Goal: Transaction & Acquisition: Purchase product/service

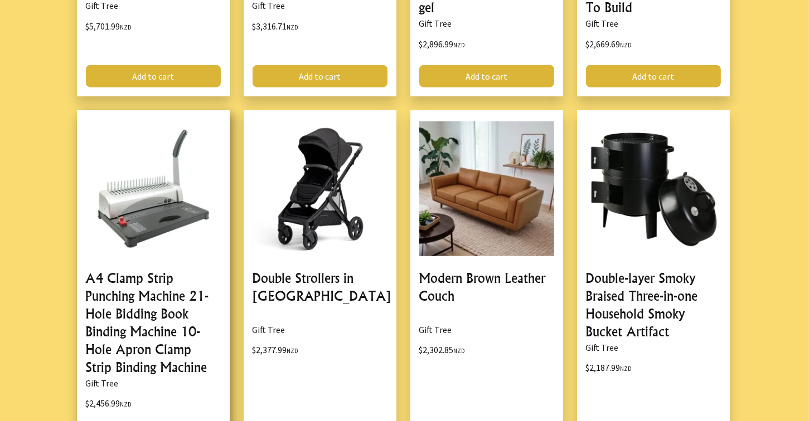
scroll to position [1505, 0]
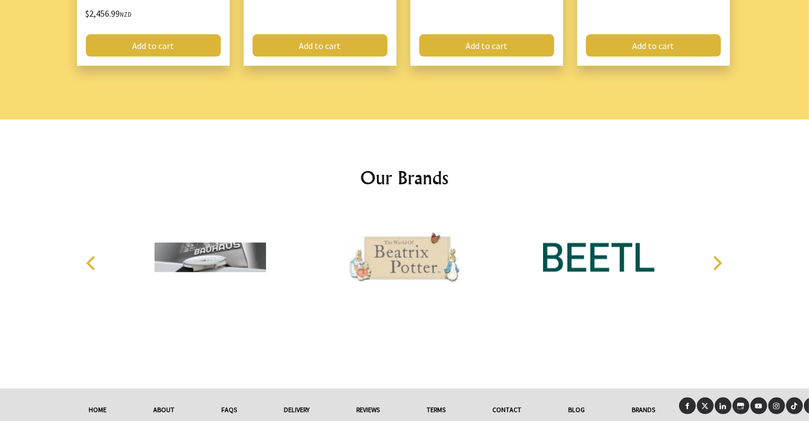
click at [719, 261] on icon "Next" at bounding box center [717, 263] width 9 height 14
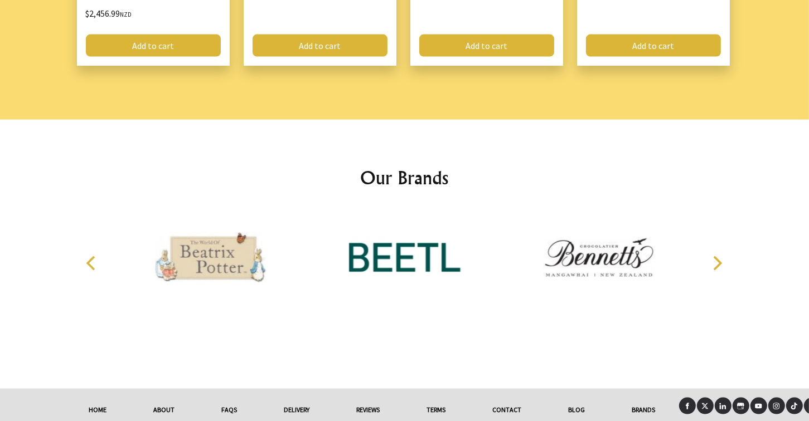
click at [719, 261] on icon "Next" at bounding box center [717, 263] width 9 height 14
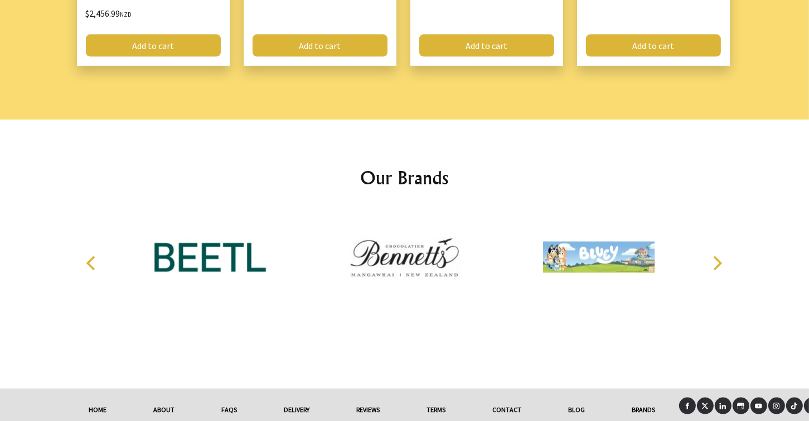
click at [719, 261] on icon "Next" at bounding box center [717, 263] width 9 height 14
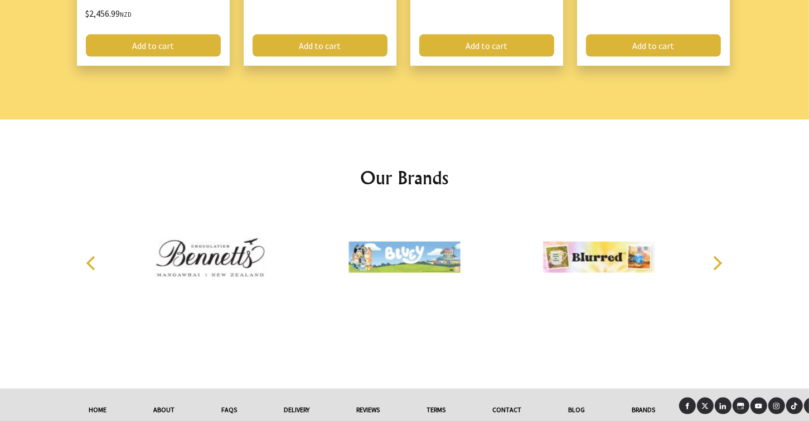
click at [719, 261] on icon "Next" at bounding box center [717, 263] width 9 height 14
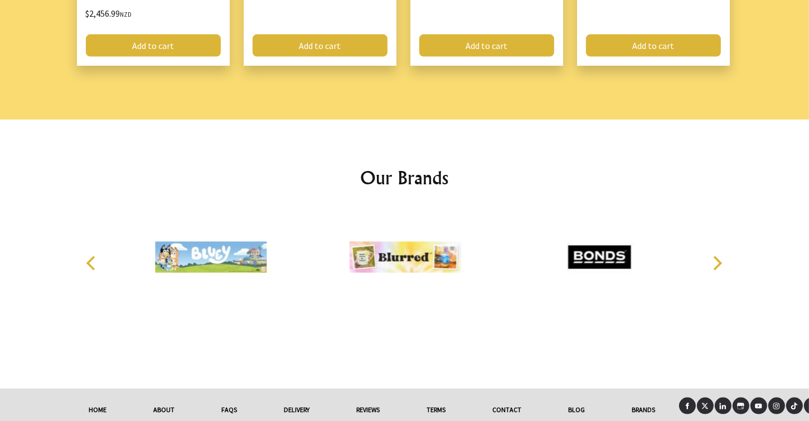
click at [719, 261] on icon "Next" at bounding box center [717, 263] width 9 height 14
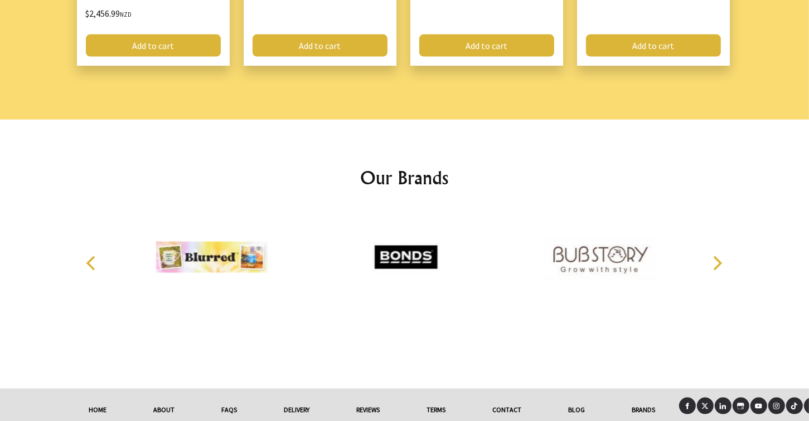
click at [719, 261] on icon "Next" at bounding box center [717, 263] width 9 height 14
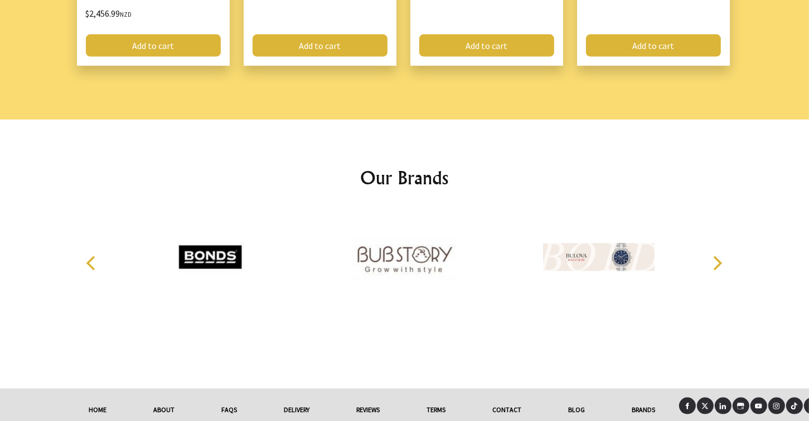
click at [719, 261] on icon "Next" at bounding box center [717, 263] width 9 height 14
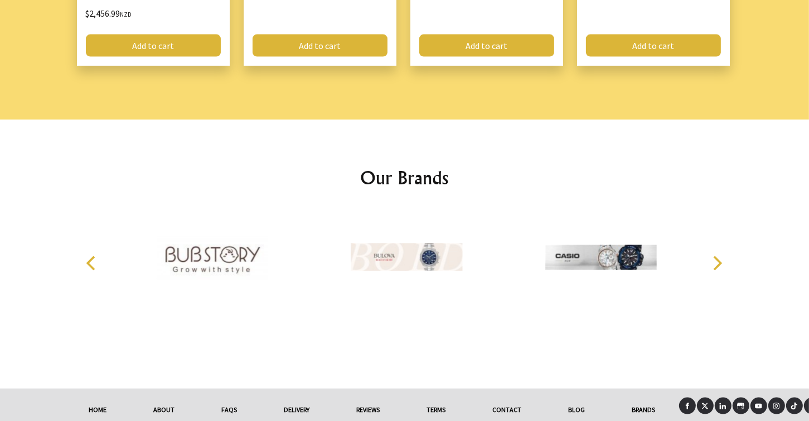
click at [719, 261] on icon "Next" at bounding box center [717, 263] width 9 height 14
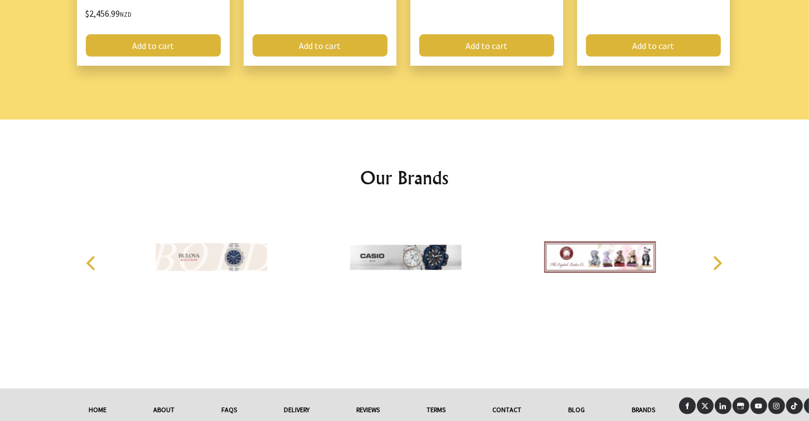
click at [719, 261] on icon "Next" at bounding box center [717, 263] width 9 height 14
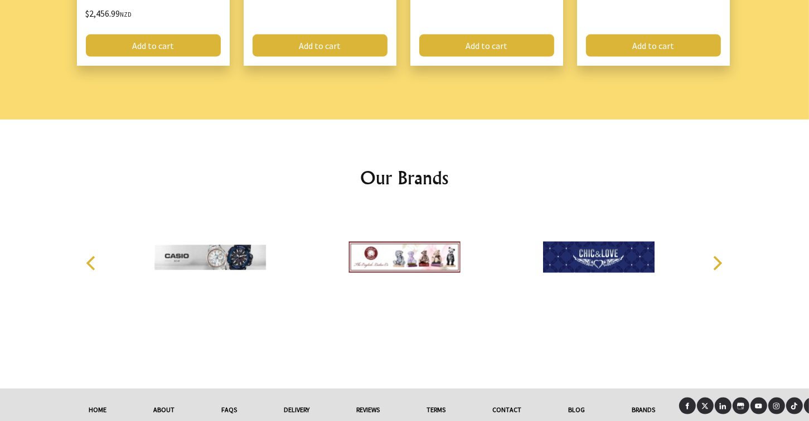
click at [719, 261] on icon "Next" at bounding box center [717, 263] width 9 height 14
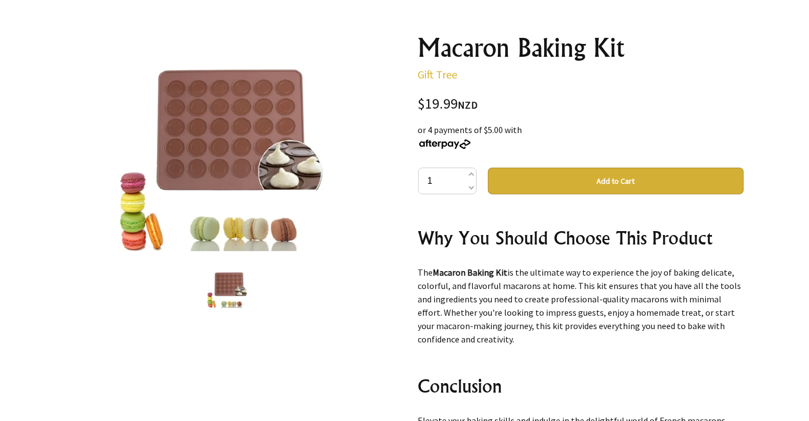
scroll to position [0, 0]
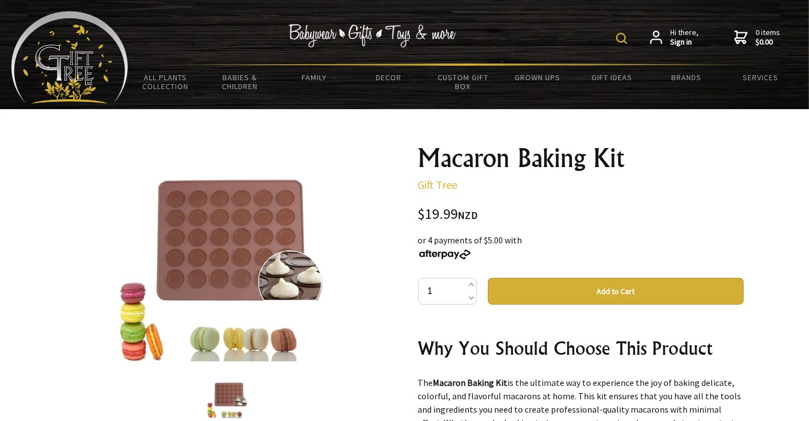
click at [661, 292] on button "Add to Cart" at bounding box center [616, 291] width 256 height 27
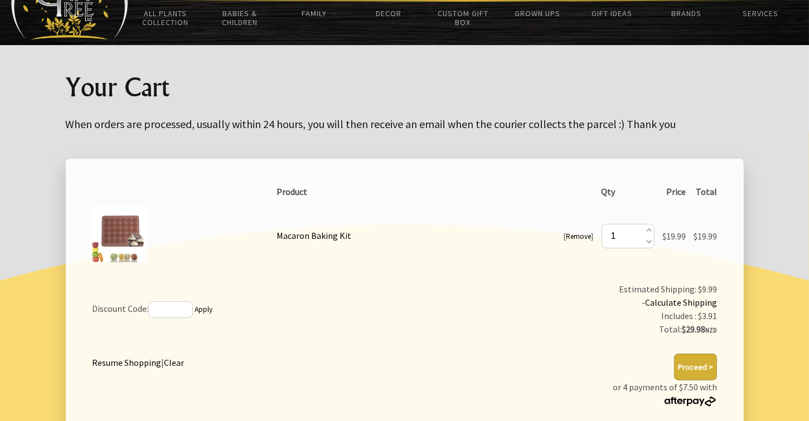
scroll to position [213, 0]
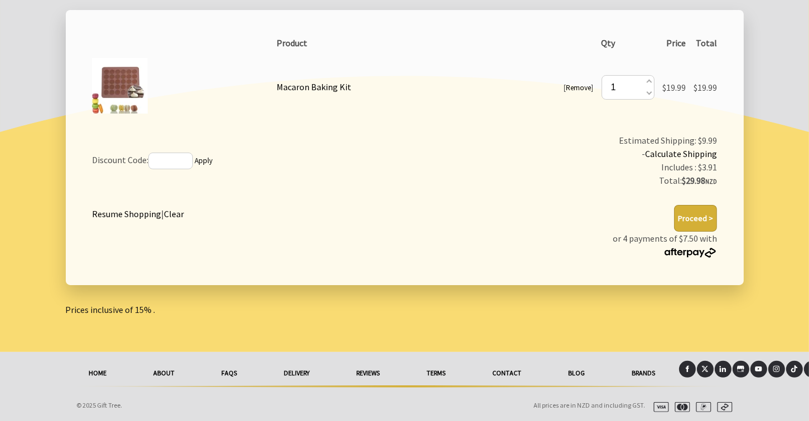
click at [701, 211] on button "Proceed >" at bounding box center [695, 218] width 43 height 27
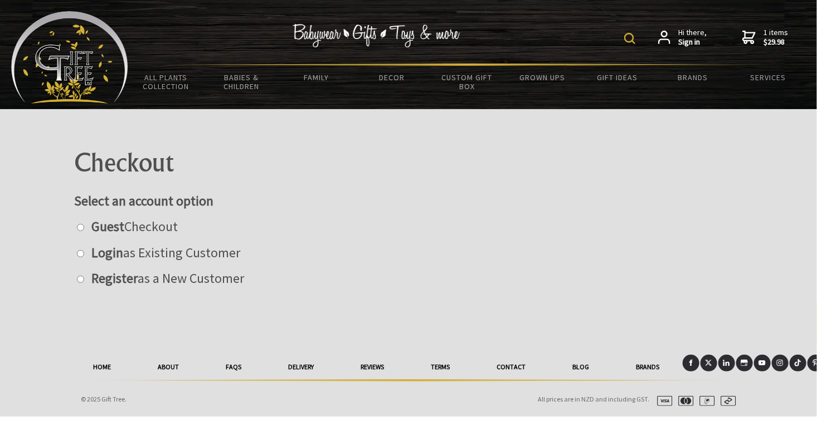
click at [80, 227] on input "radio" at bounding box center [80, 227] width 7 height 7
radio input "true"
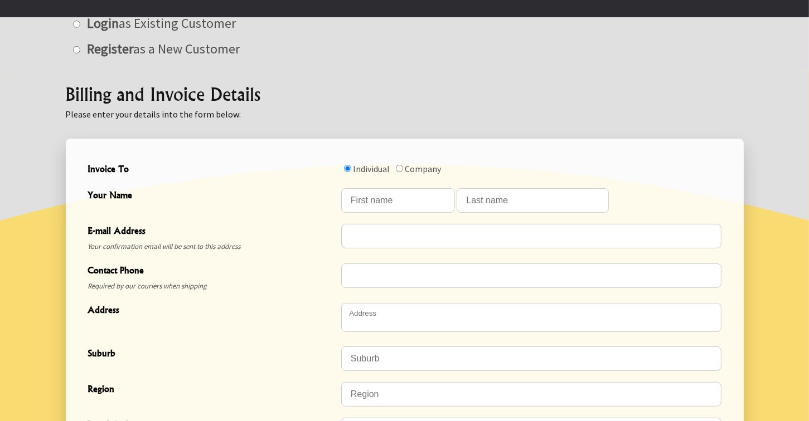
scroll to position [279, 0]
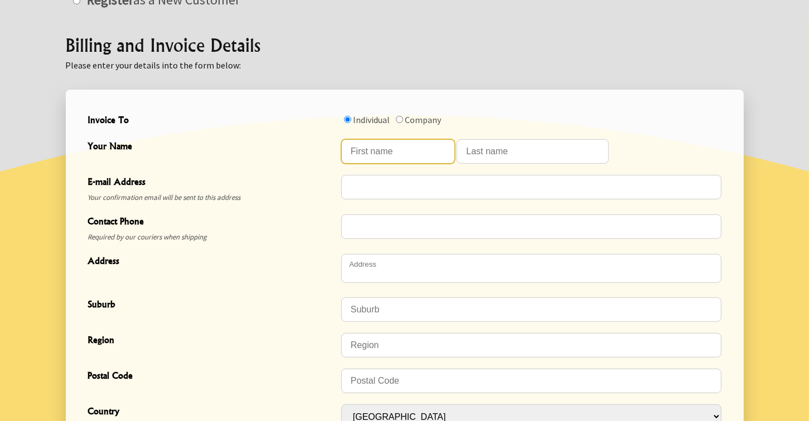
click at [393, 149] on input "Your Name" at bounding box center [398, 151] width 114 height 25
type input "GILLIAN"
type input "HEWSON"
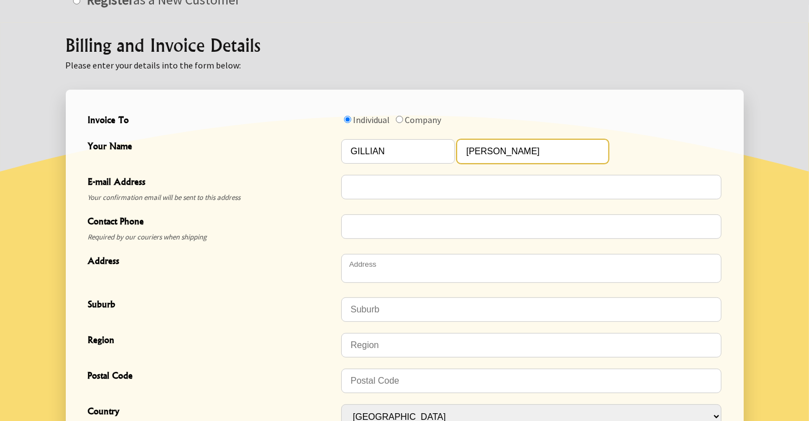
type input "gillian.hewson@lakesdhb.govt.nz"
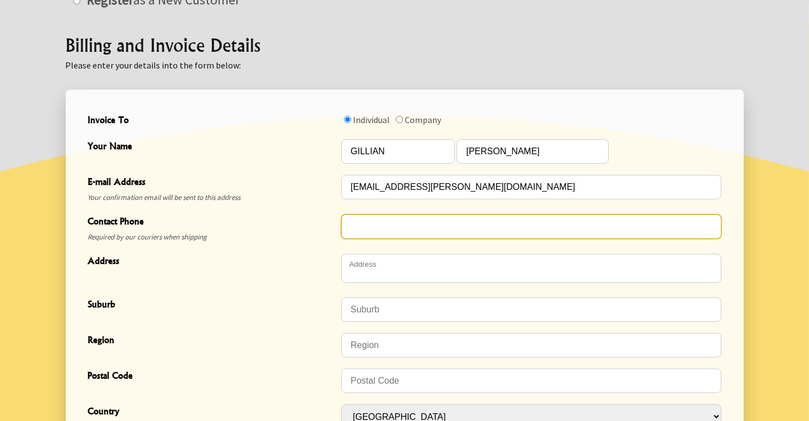
click at [375, 221] on input "Contact Phone" at bounding box center [531, 227] width 380 height 25
type input "0272229484"
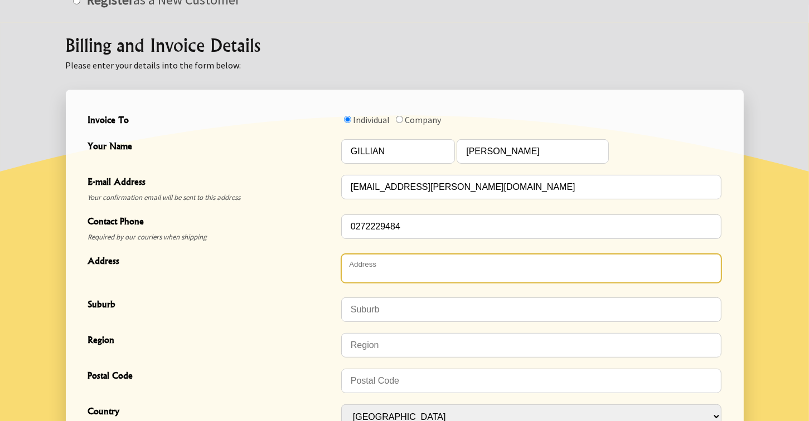
click at [383, 271] on textarea "Address" at bounding box center [531, 268] width 380 height 29
click at [362, 262] on textarea "Address" at bounding box center [531, 268] width 380 height 29
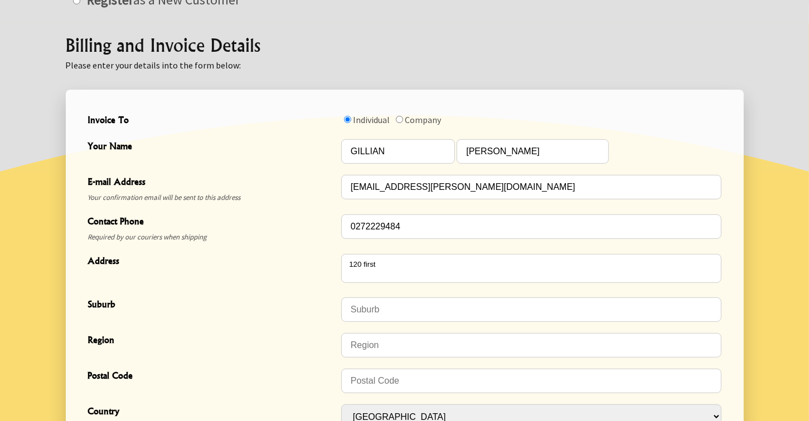
type textarea "[STREET_ADDRESS]"
type input "Pukehangi"
type input "Rotorua"
type input "3015"
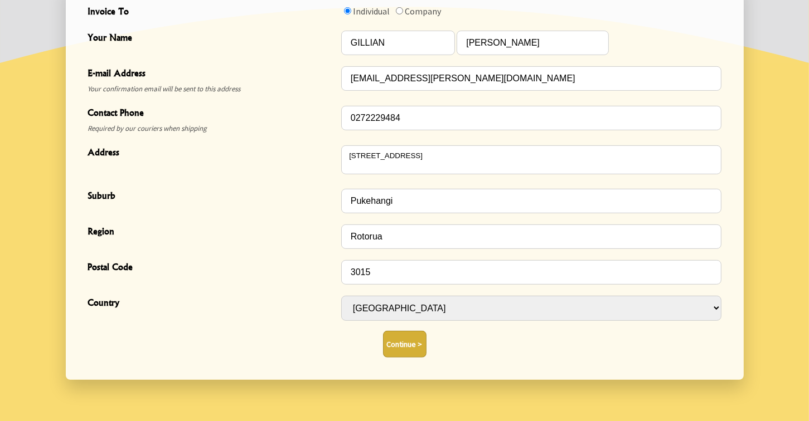
scroll to position [390, 0]
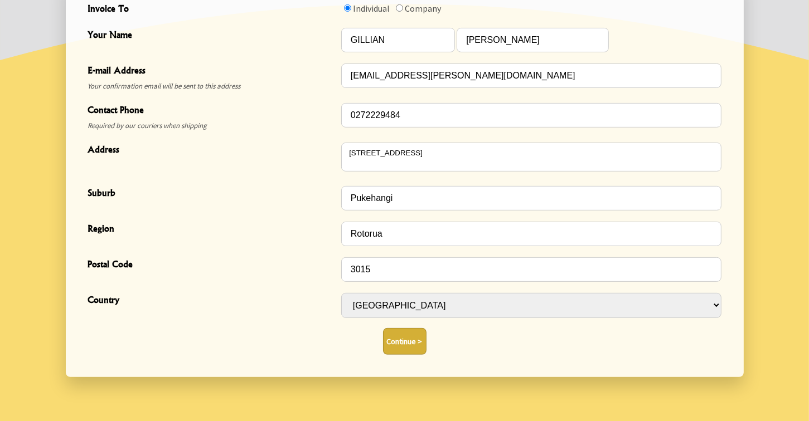
click at [411, 340] on button "Continue >" at bounding box center [404, 341] width 43 height 27
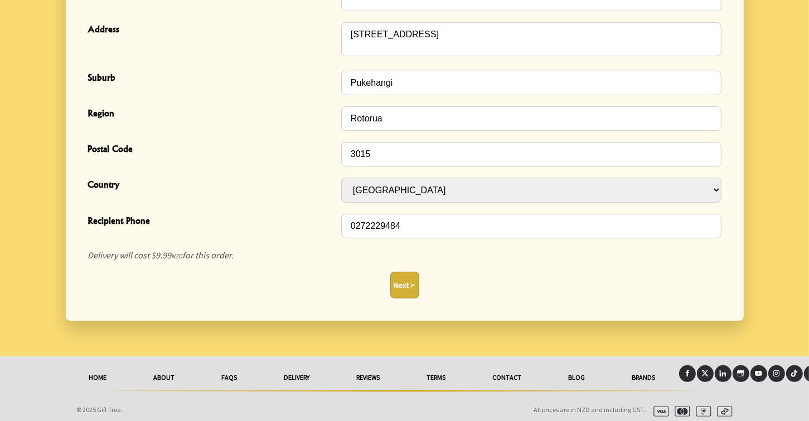
scroll to position [412, 0]
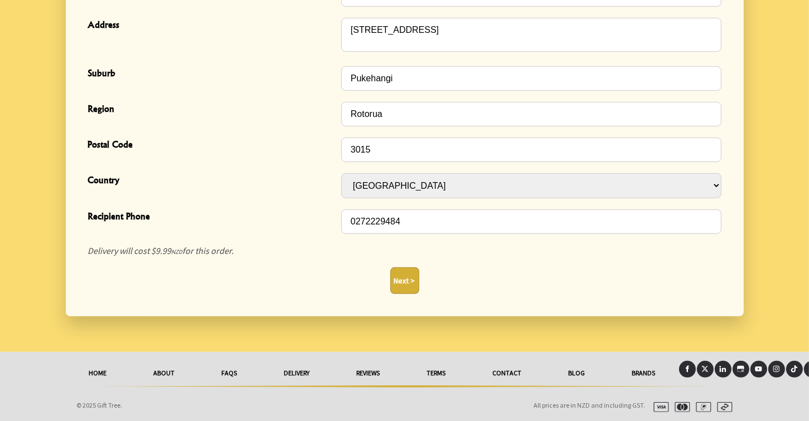
click at [403, 281] on button "Next >" at bounding box center [404, 280] width 29 height 27
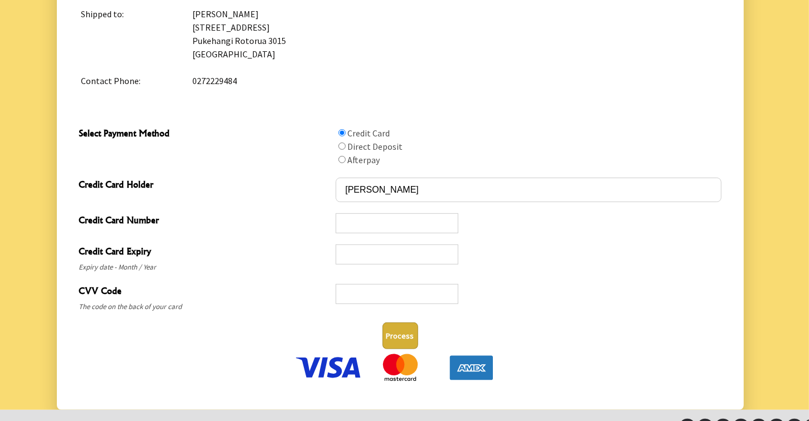
scroll to position [502, 0]
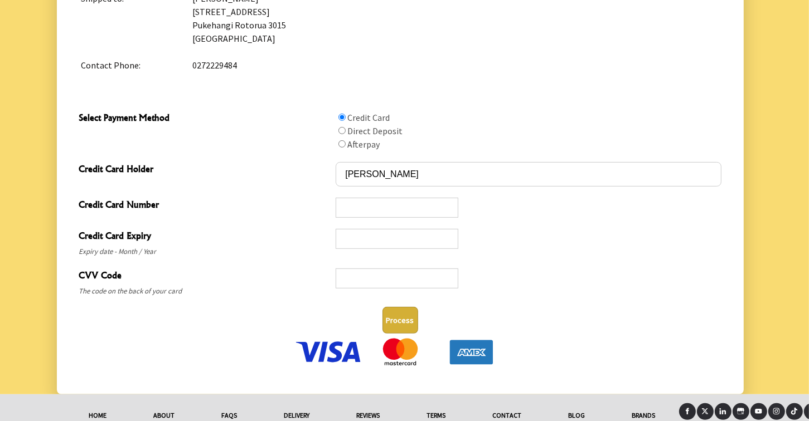
click at [232, 272] on span "CVV Code" at bounding box center [204, 277] width 251 height 16
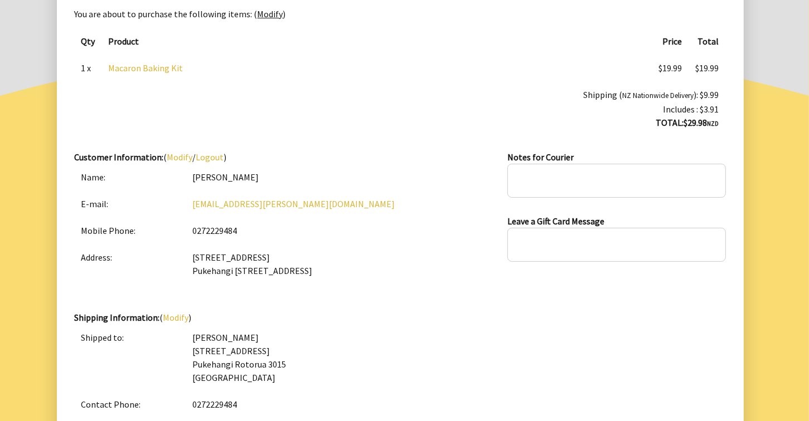
scroll to position [42, 0]
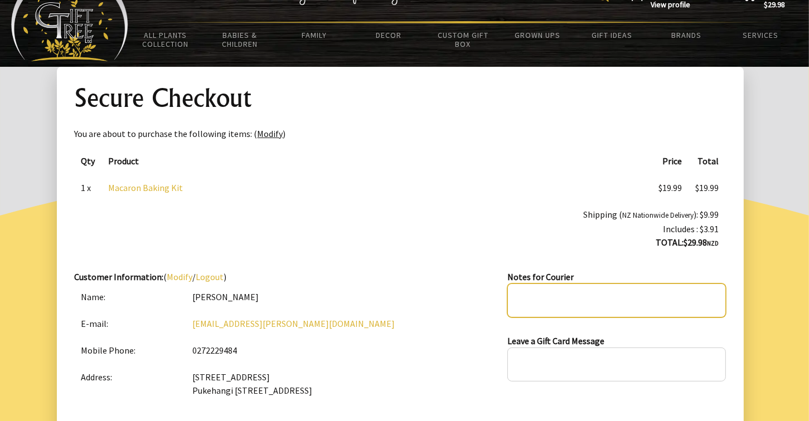
click at [533, 300] on textarea at bounding box center [616, 301] width 218 height 34
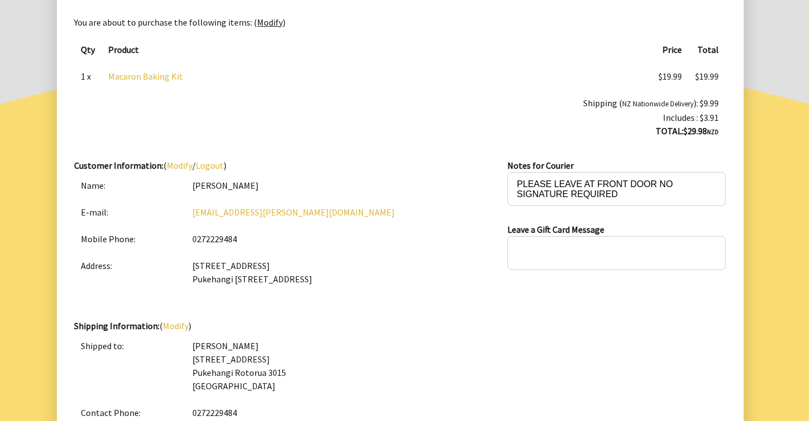
scroll to position [0, 0]
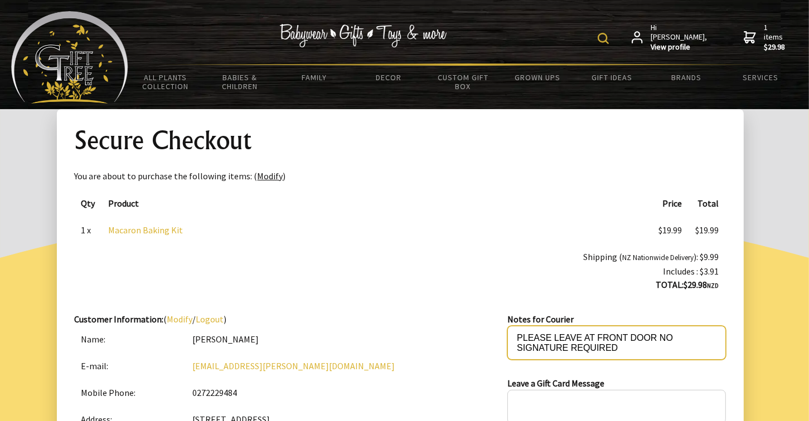
drag, startPoint x: 640, startPoint y: 347, endPoint x: 655, endPoint y: 343, distance: 15.0
click at [640, 347] on textarea "PLEASE LEAVE AT FRONT DOOR NO SIGNATURE REQUIRED" at bounding box center [616, 343] width 218 height 34
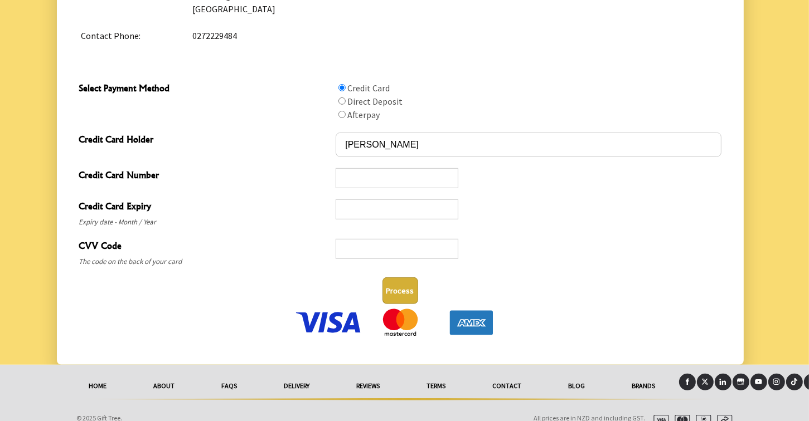
scroll to position [544, 0]
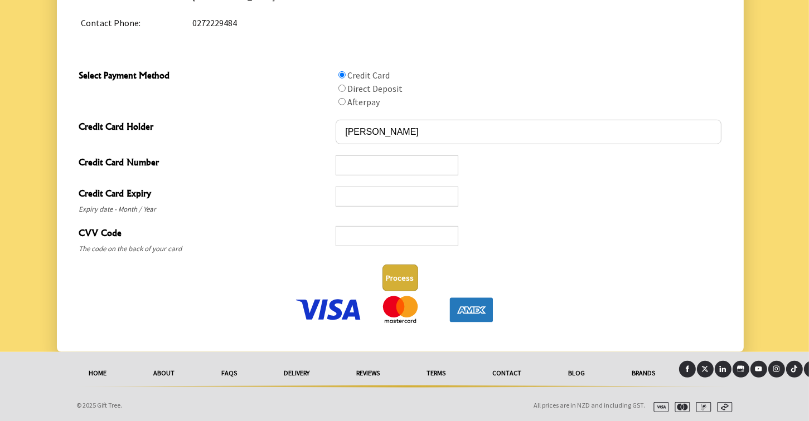
type textarea "PLEASE LEAVE AT FRONT DOOR NO SIGNATURE REQUIRED"
click at [401, 261] on div "Process" at bounding box center [400, 278] width 651 height 36
click at [401, 278] on button "Process" at bounding box center [400, 278] width 36 height 27
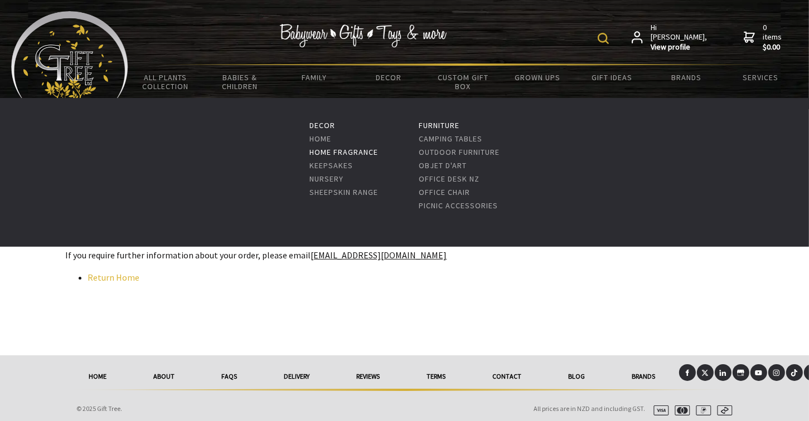
click at [356, 149] on link "Home Fragrance" at bounding box center [343, 152] width 69 height 10
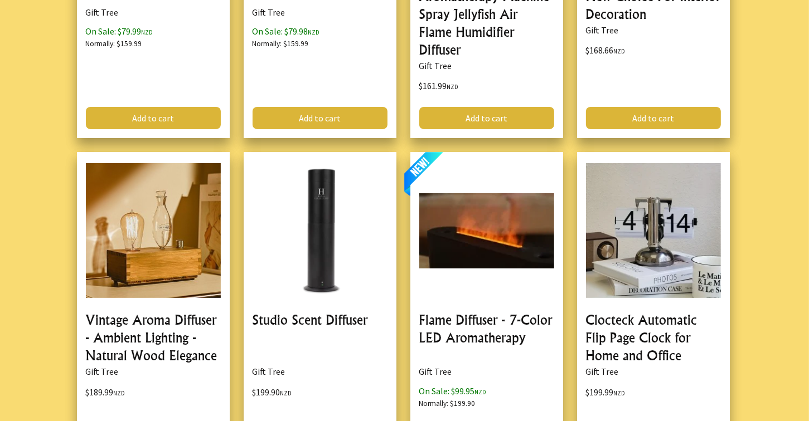
scroll to position [4681, 0]
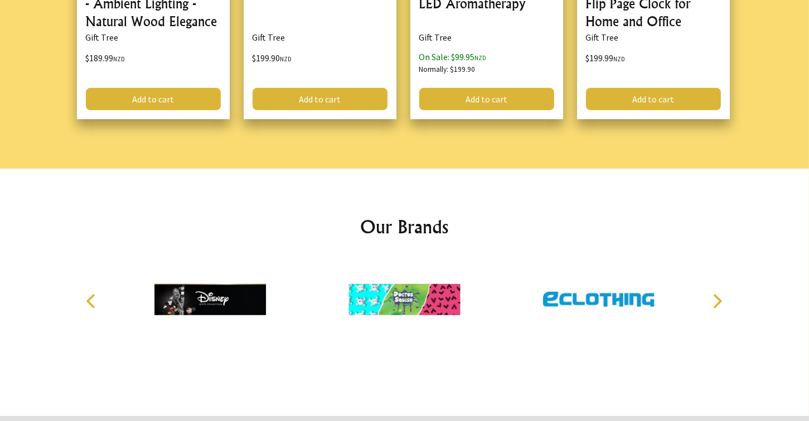
click at [719, 298] on icon "Next" at bounding box center [716, 301] width 14 height 14
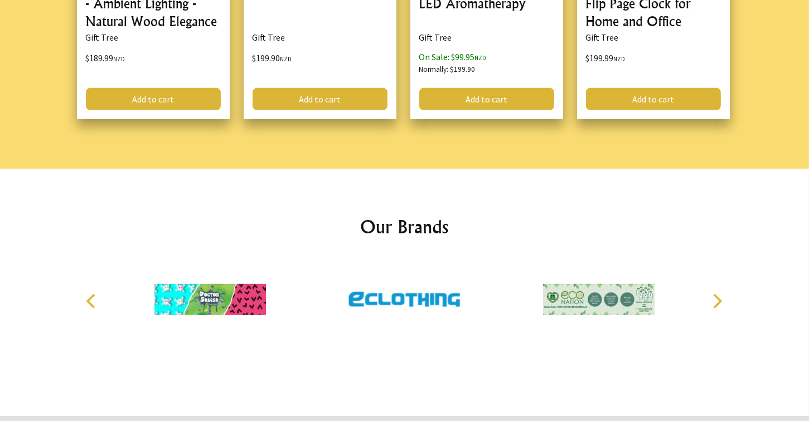
click at [719, 298] on icon "Next" at bounding box center [716, 301] width 14 height 14
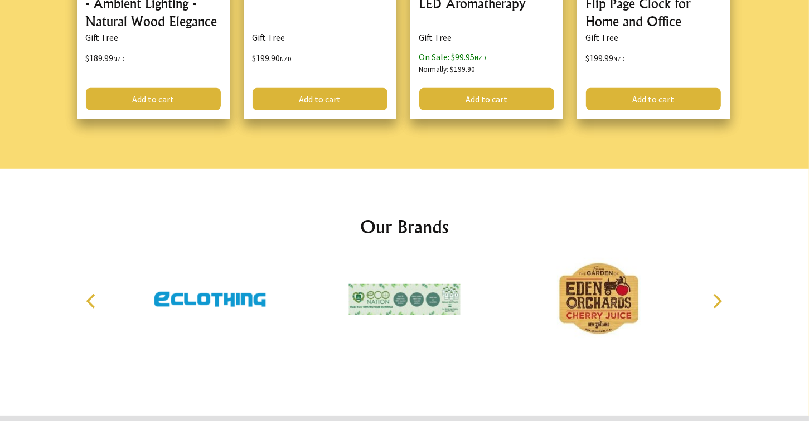
click at [719, 298] on icon "Next" at bounding box center [716, 301] width 14 height 14
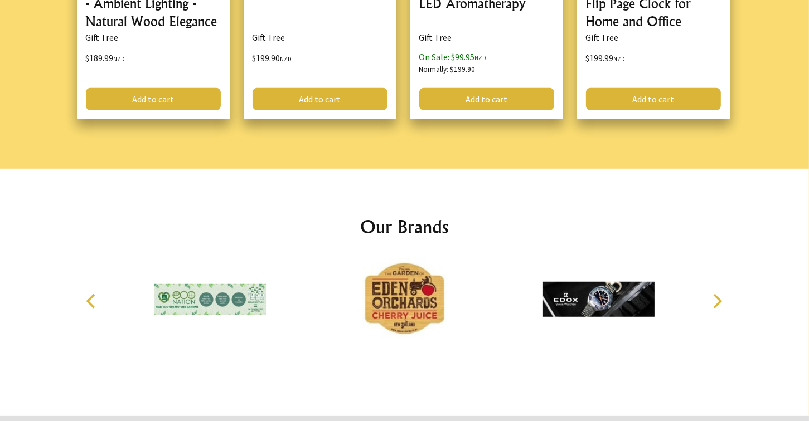
click at [719, 298] on icon "Next" at bounding box center [716, 301] width 14 height 14
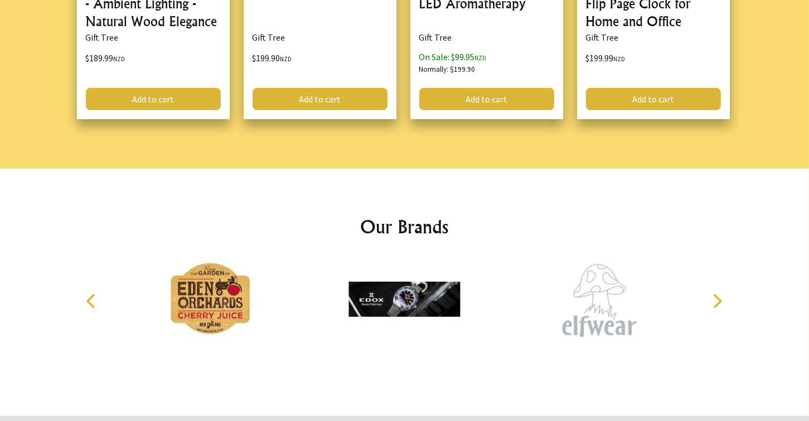
click at [719, 298] on icon "Next" at bounding box center [716, 301] width 14 height 14
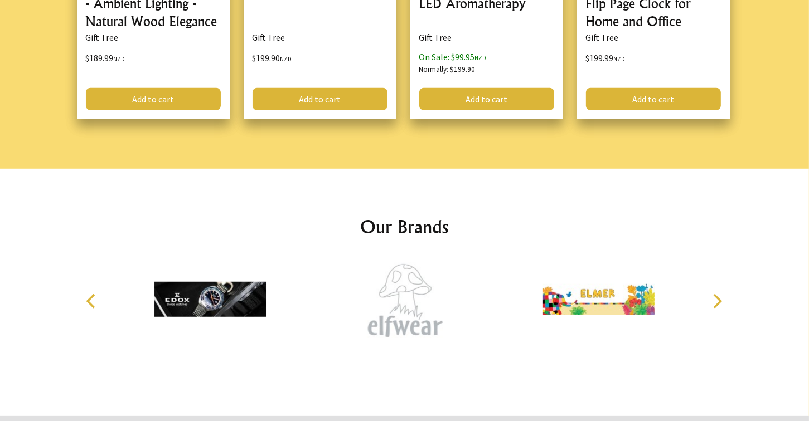
click at [719, 298] on icon "Next" at bounding box center [716, 301] width 14 height 14
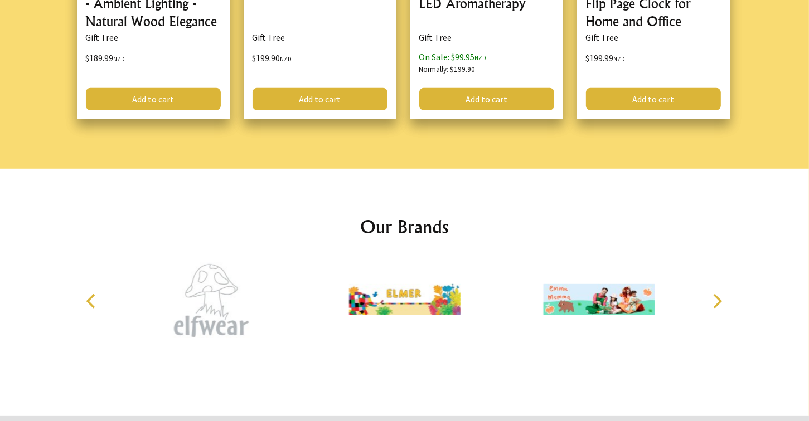
click at [719, 298] on icon "Next" at bounding box center [716, 301] width 14 height 14
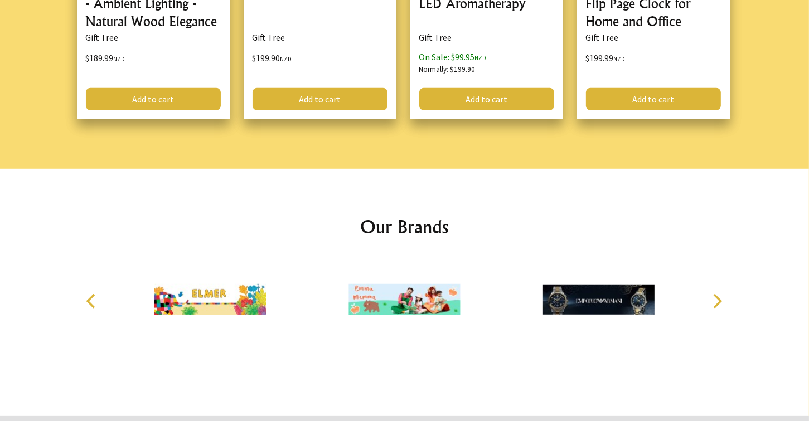
click at [719, 298] on icon "Next" at bounding box center [716, 301] width 14 height 14
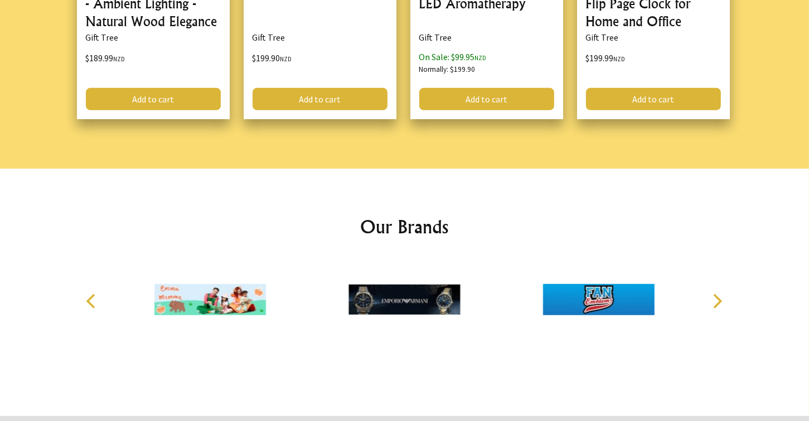
click at [719, 298] on icon "Next" at bounding box center [716, 301] width 14 height 14
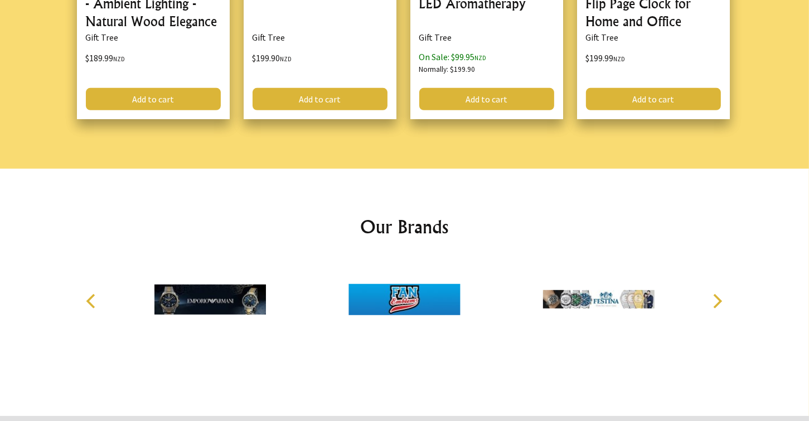
click at [719, 298] on icon "Next" at bounding box center [716, 301] width 14 height 14
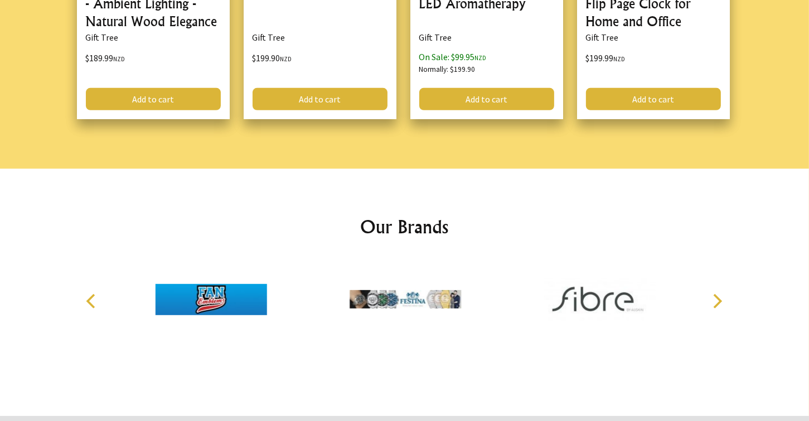
click at [719, 298] on icon "Next" at bounding box center [716, 301] width 14 height 14
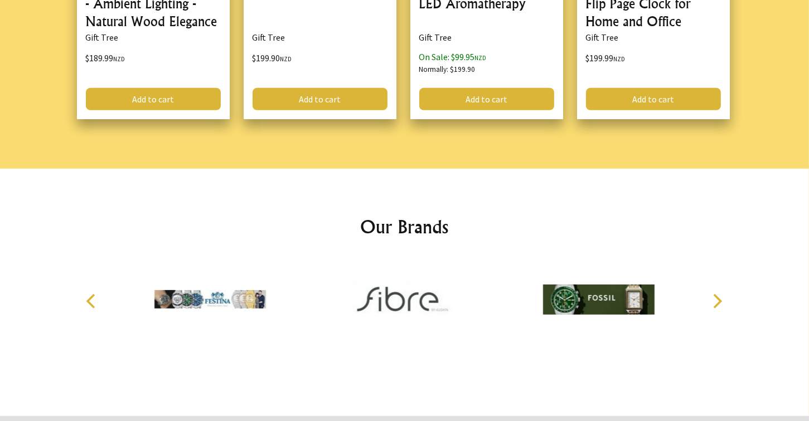
click at [719, 298] on icon "Next" at bounding box center [716, 301] width 14 height 14
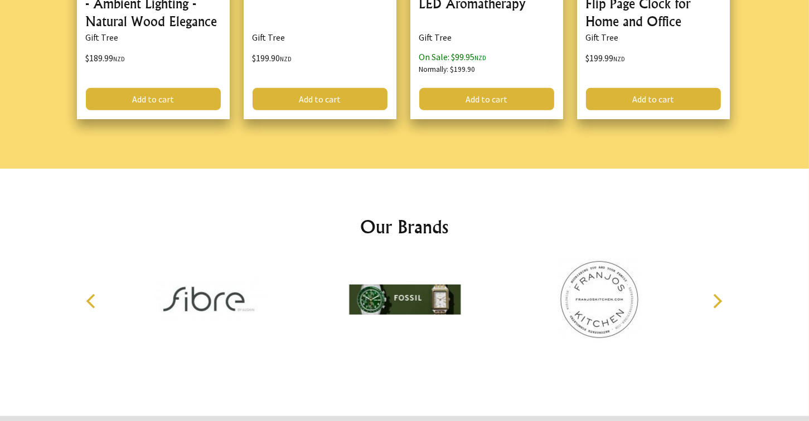
click at [719, 298] on icon "Next" at bounding box center [716, 301] width 14 height 14
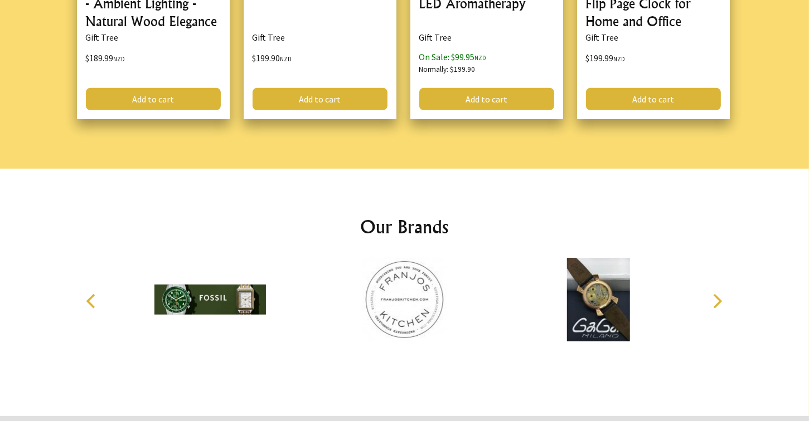
click at [410, 294] on img at bounding box center [403, 300] width 111 height 84
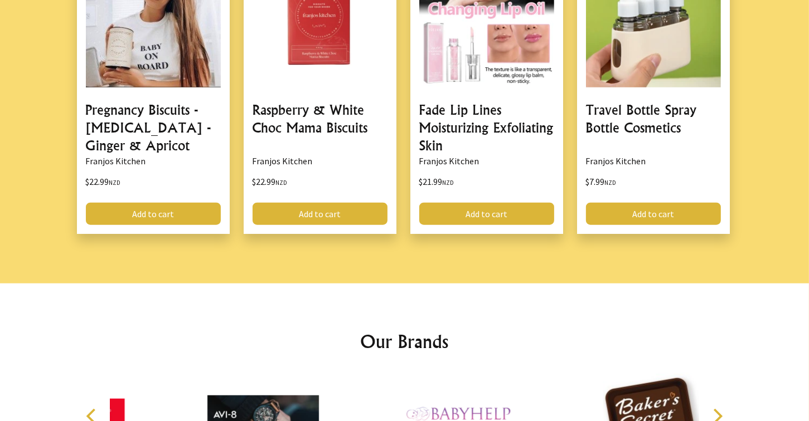
scroll to position [802, 0]
